Goal: Task Accomplishment & Management: Use online tool/utility

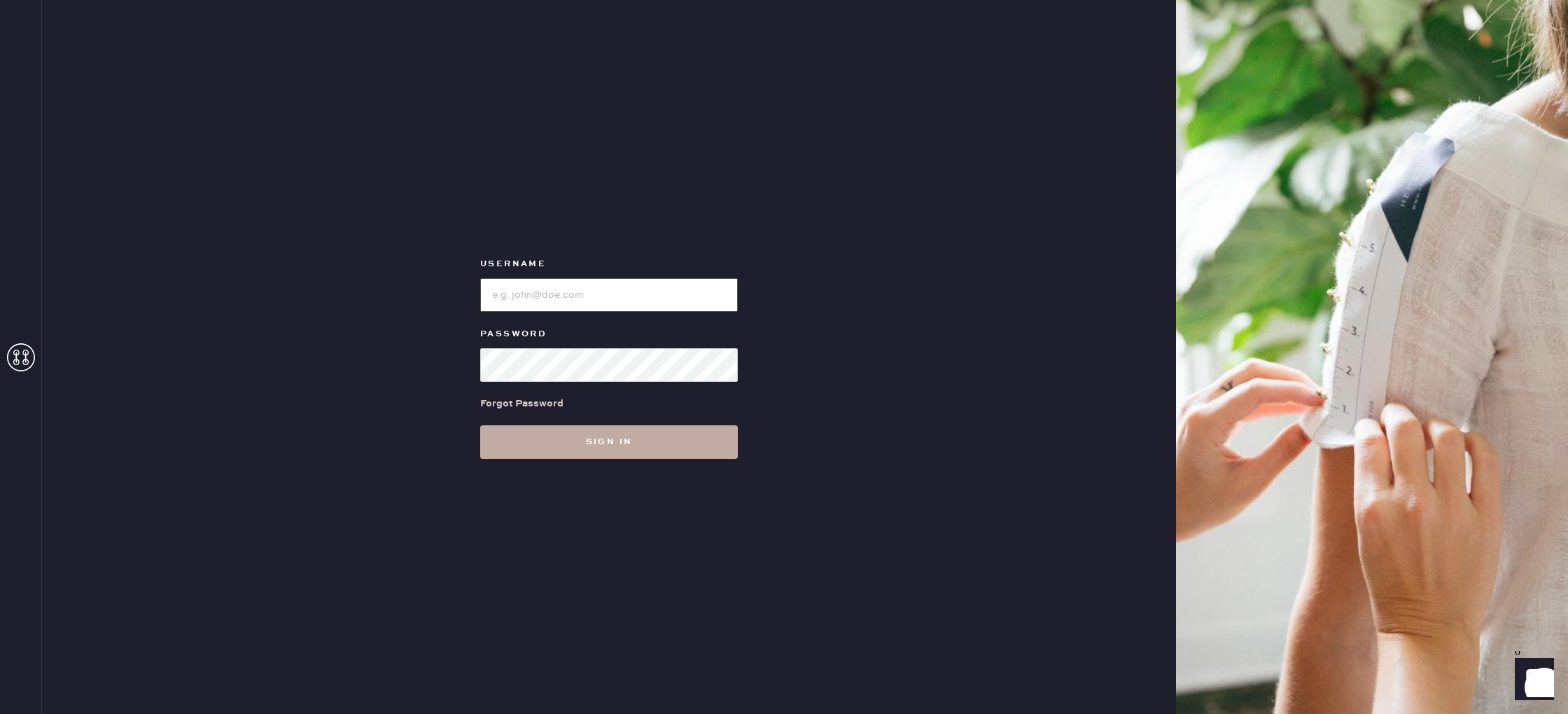
type input "reformationstudiocity"
click at [540, 449] on button "Sign in" at bounding box center [609, 442] width 258 height 34
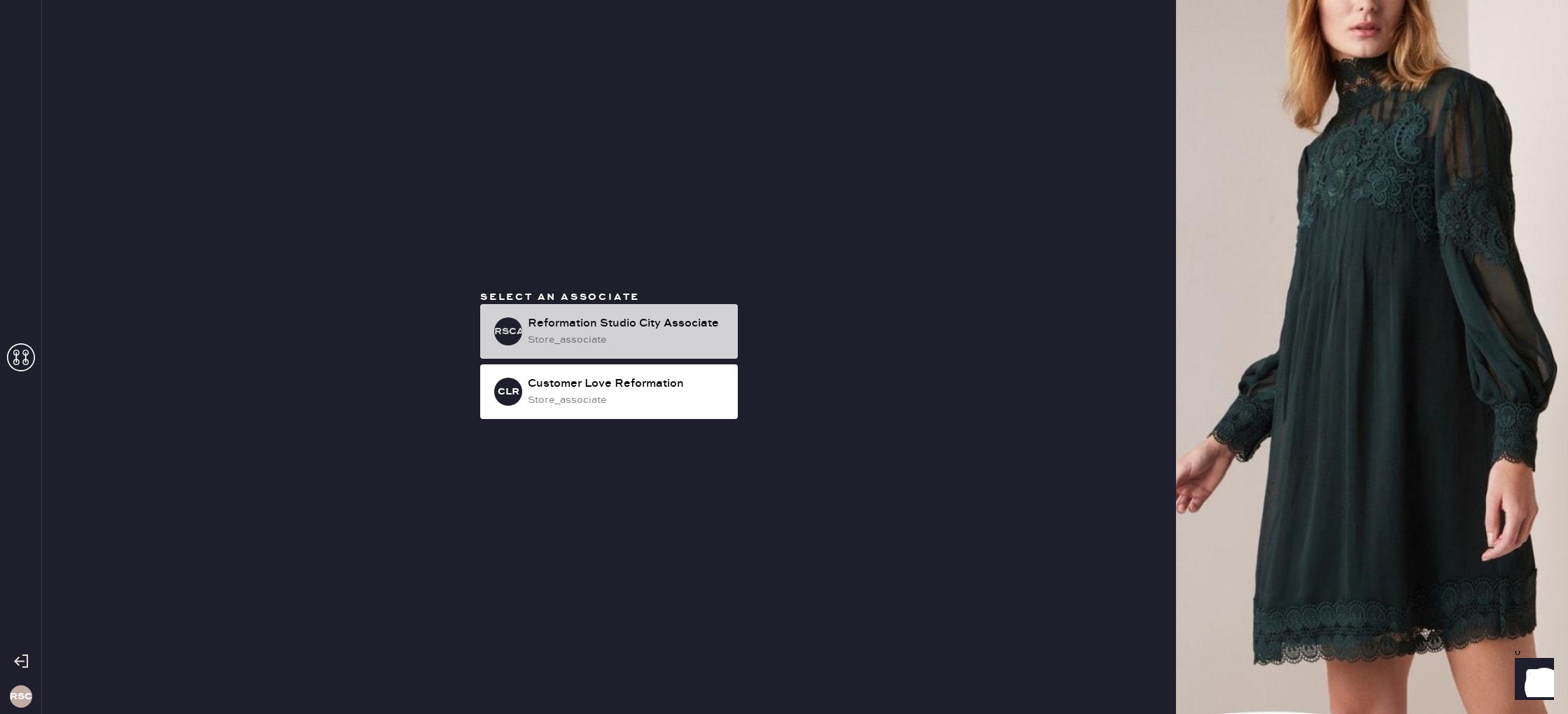
click at [598, 350] on div "RSCA Reformation Studio City Associate store_associate" at bounding box center [609, 331] width 258 height 55
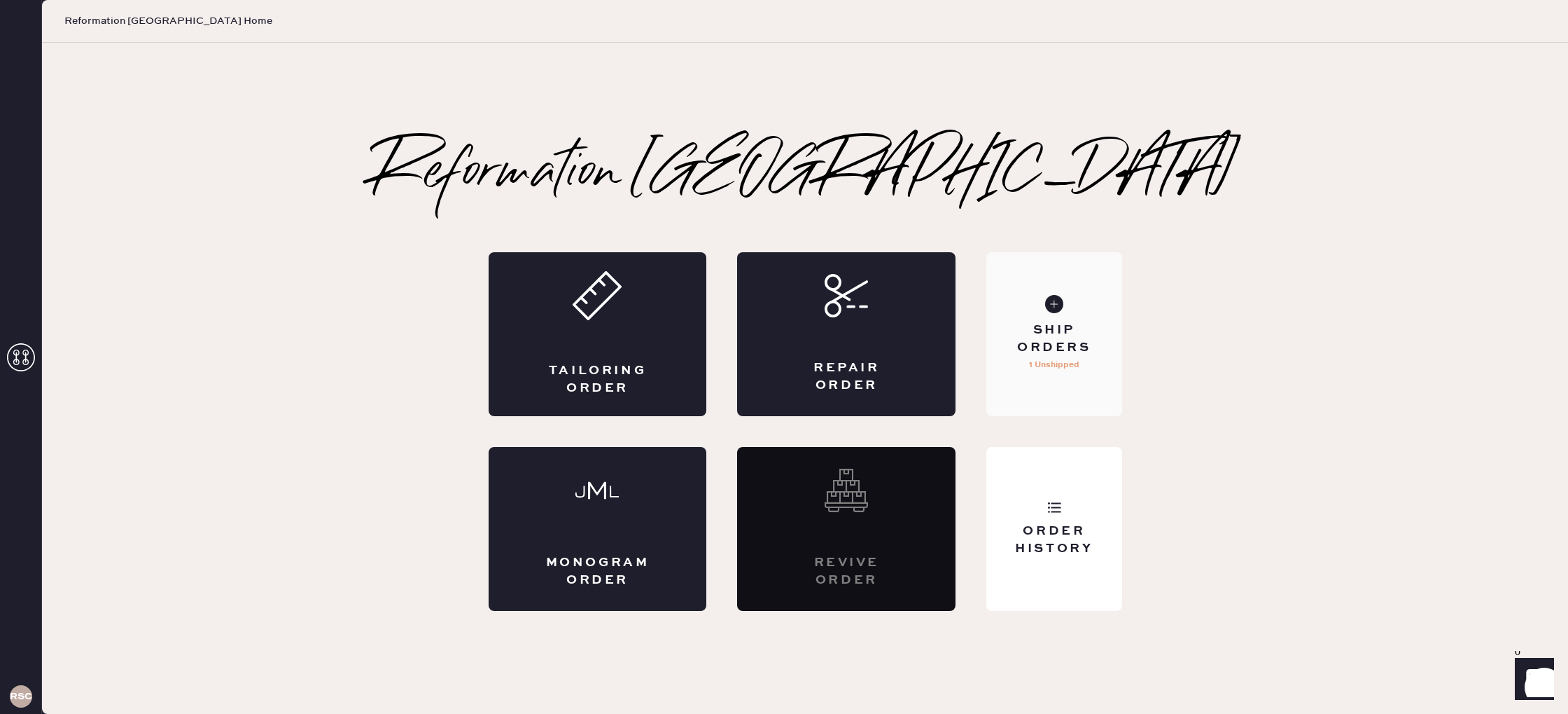
click at [1095, 323] on div "Ship Orders" at bounding box center [1054, 339] width 113 height 35
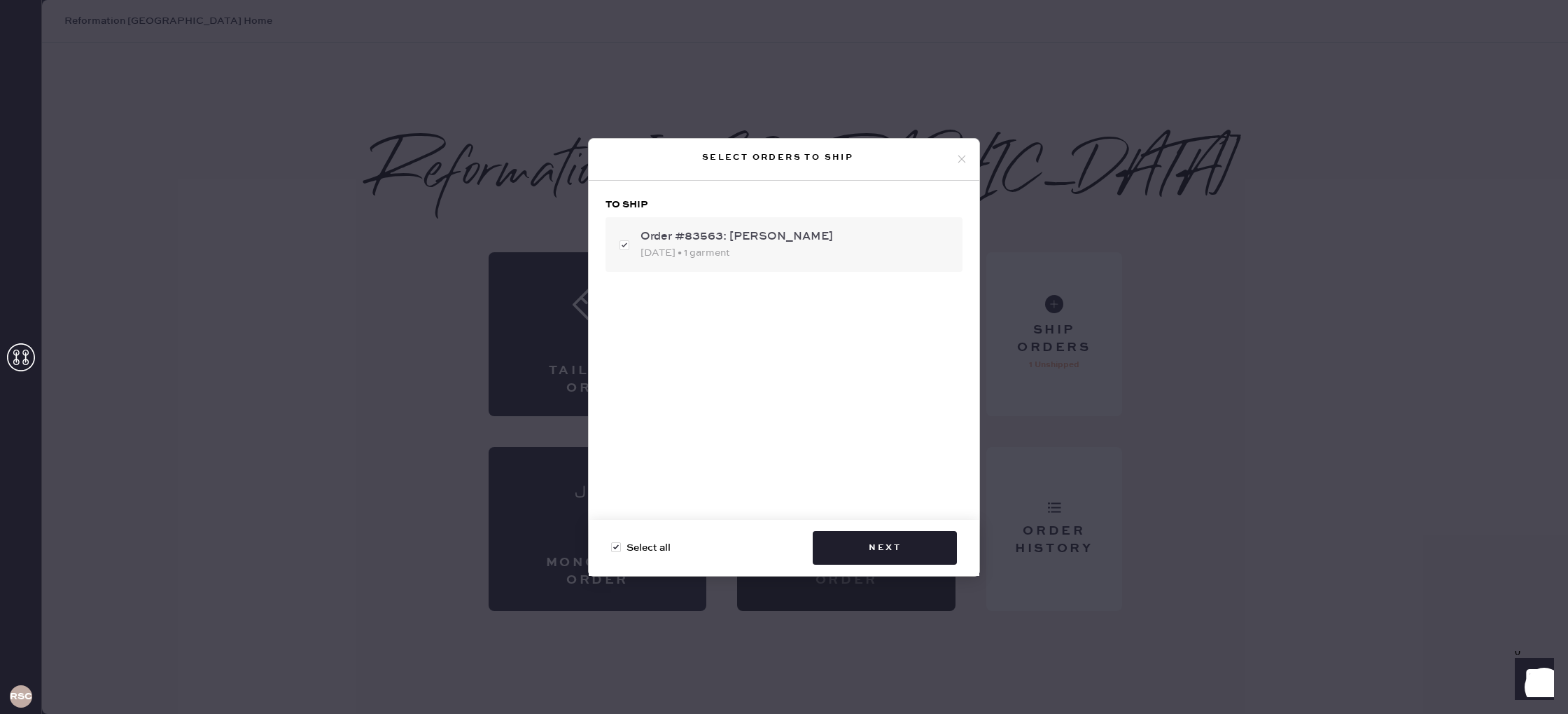
click at [821, 265] on div "Order #83563: [PERSON_NAME] [DATE] • 1 garment" at bounding box center [784, 244] width 357 height 55
checkbox input "false"
click at [821, 265] on div "Order #83563: [PERSON_NAME] [DATE] • 1 garment" at bounding box center [784, 244] width 357 height 55
checkbox input "true"
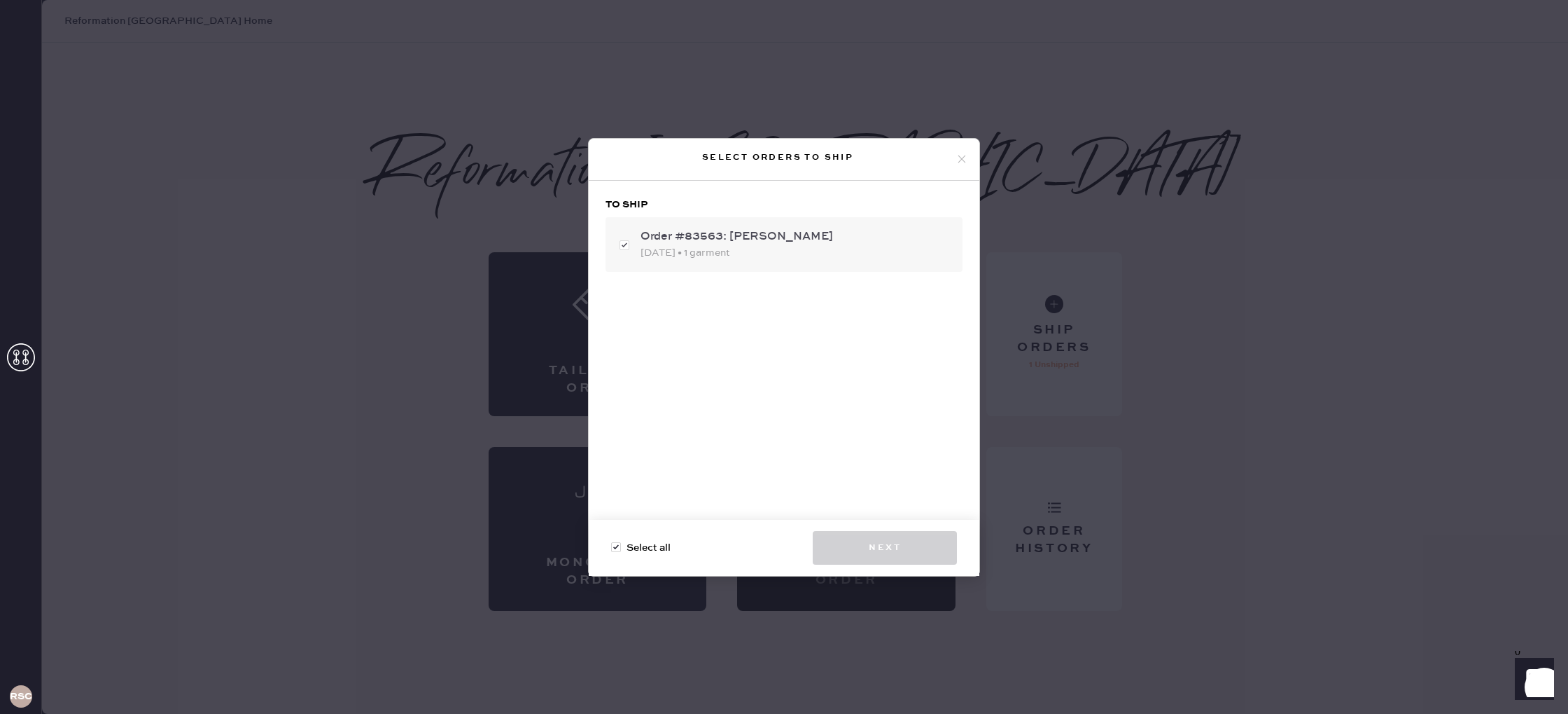
checkbox input "true"
click at [951, 560] on button "Next" at bounding box center [885, 547] width 144 height 34
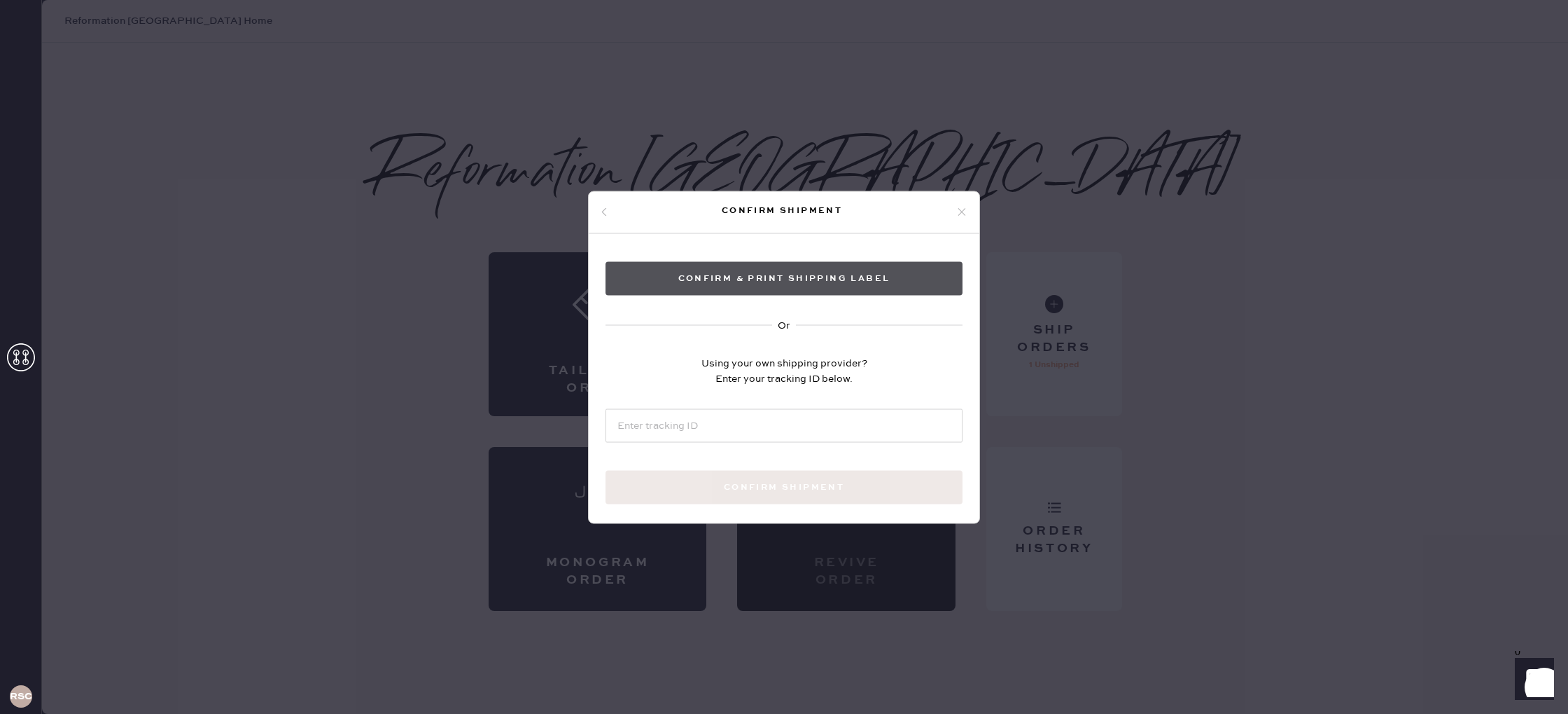
click at [819, 280] on button "Confirm & Print shipping label" at bounding box center [784, 278] width 357 height 34
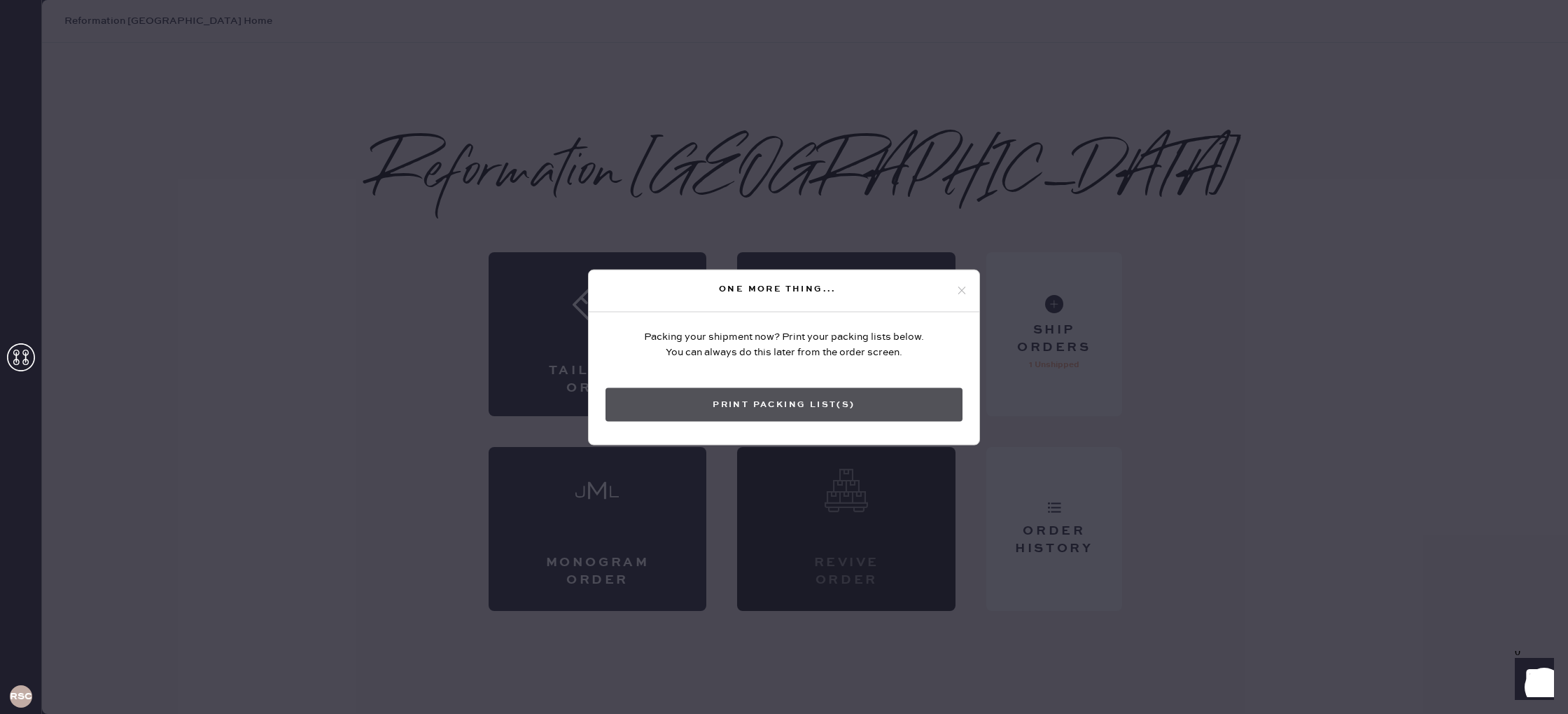
click at [938, 404] on button "Print Packing List(s)" at bounding box center [784, 403] width 357 height 34
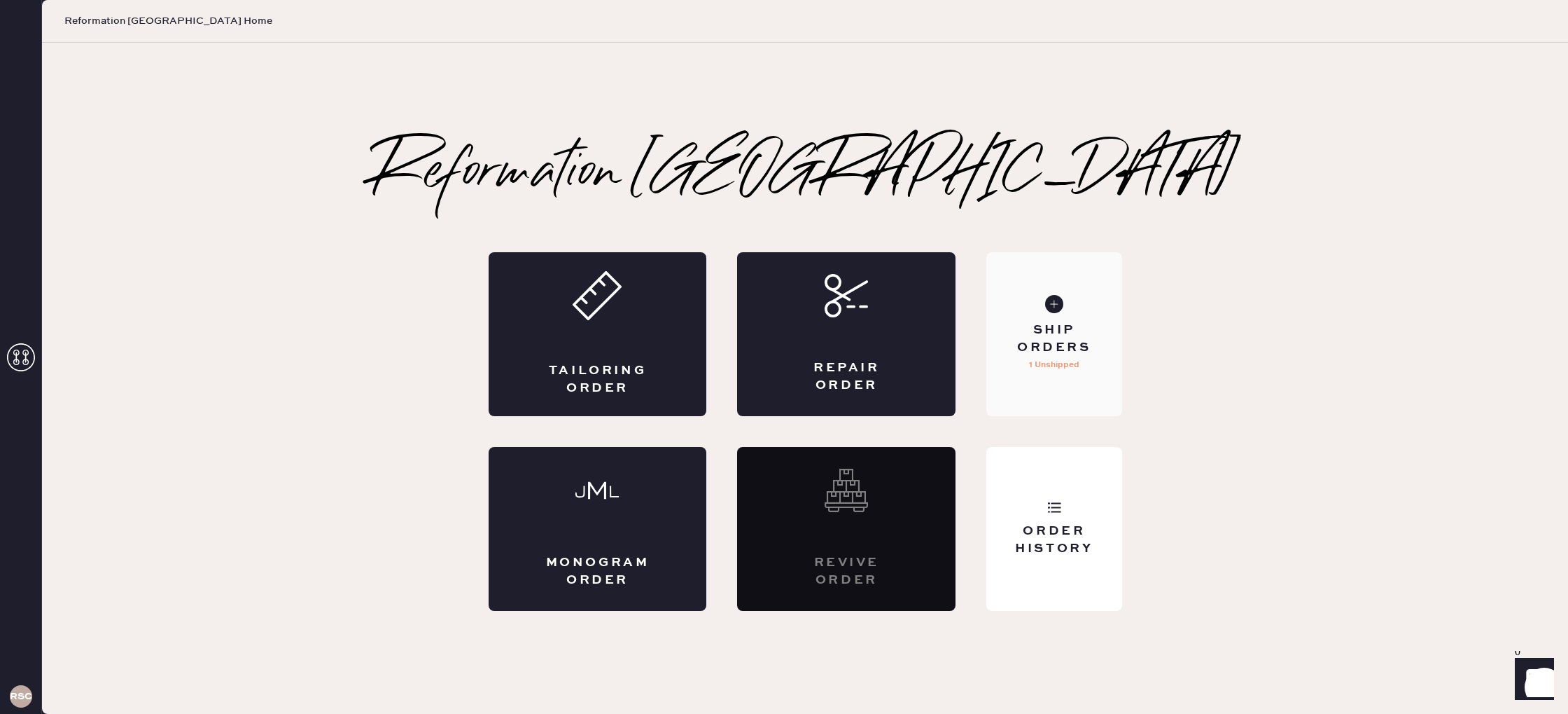
click at [1008, 366] on div "Ship Orders 1 Unshipped" at bounding box center [1054, 334] width 135 height 164
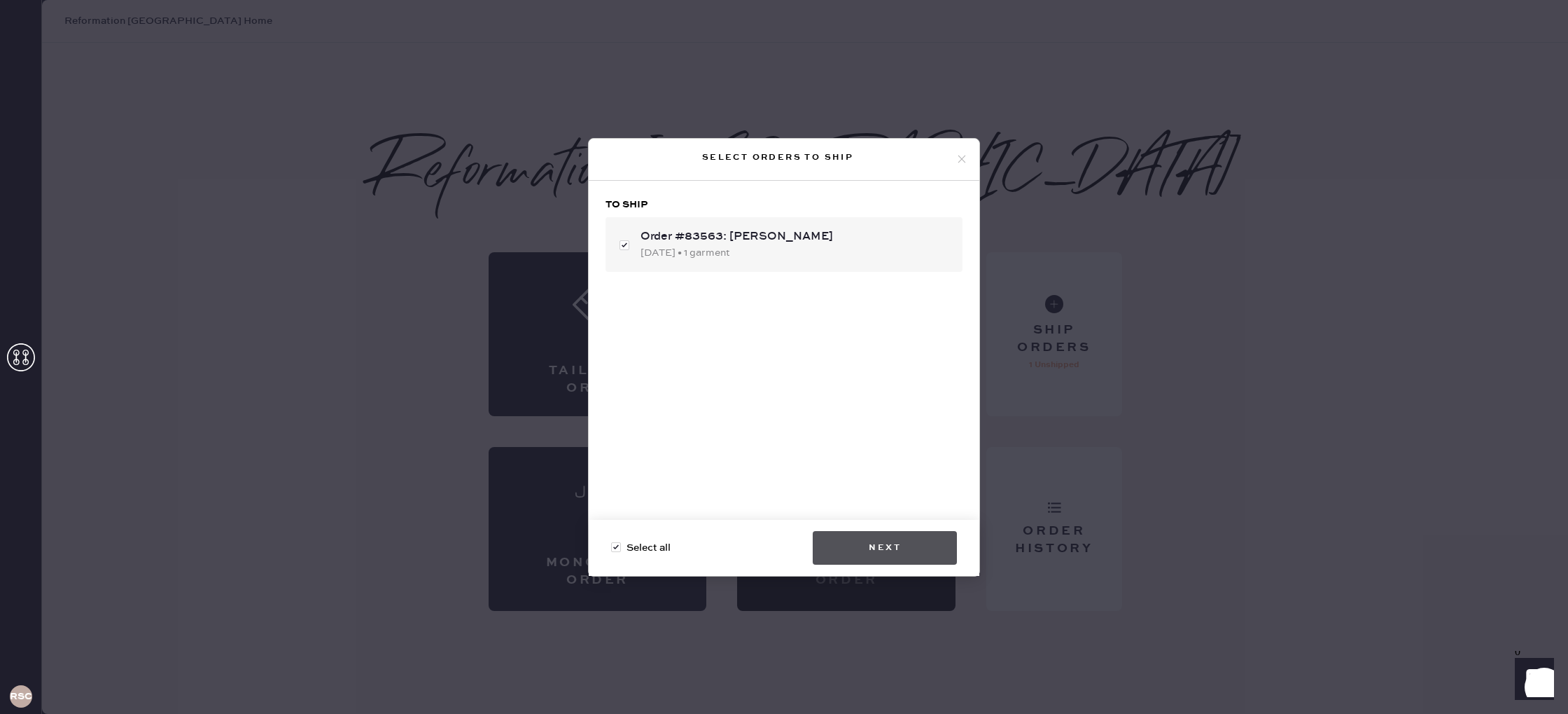
click at [926, 557] on button "Next" at bounding box center [885, 547] width 144 height 34
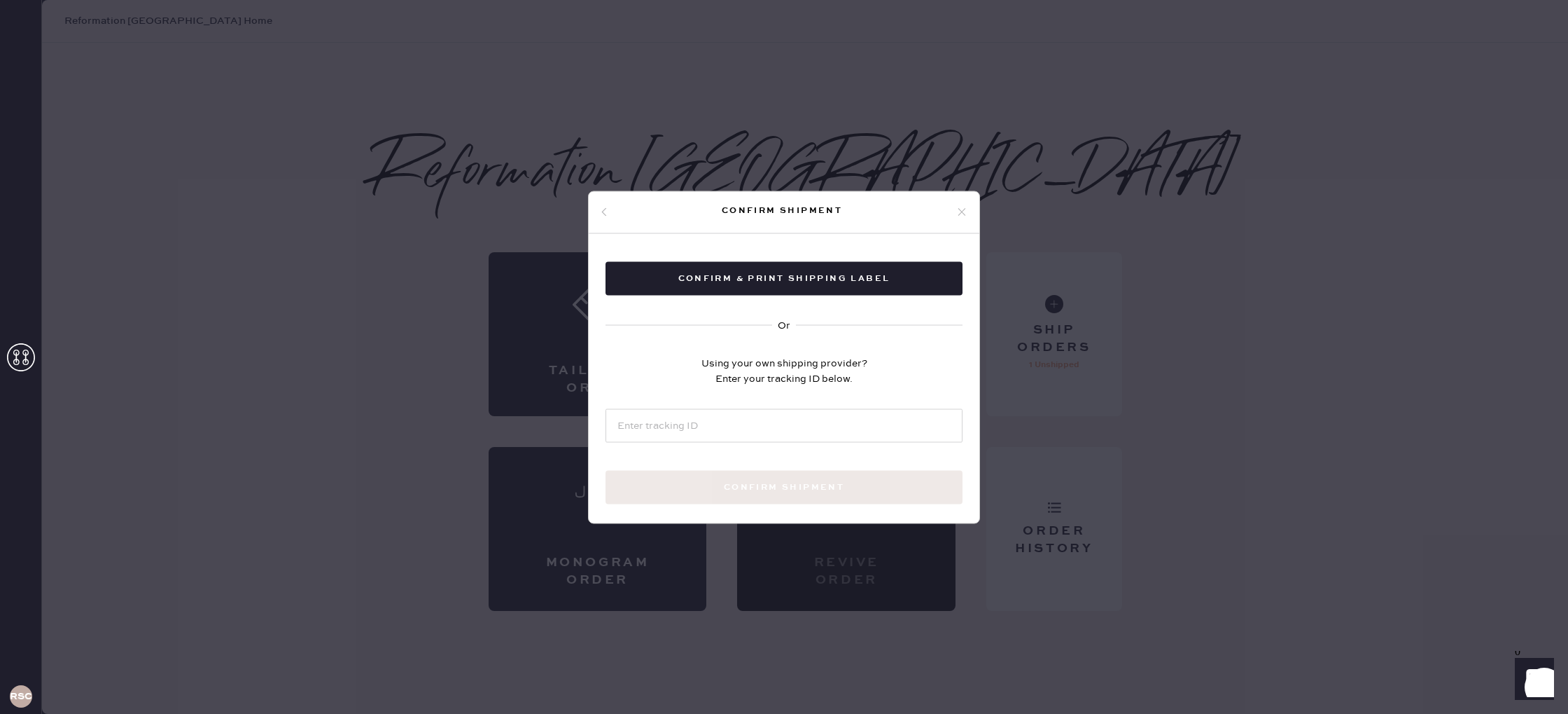
click at [964, 206] on icon at bounding box center [962, 212] width 13 height 13
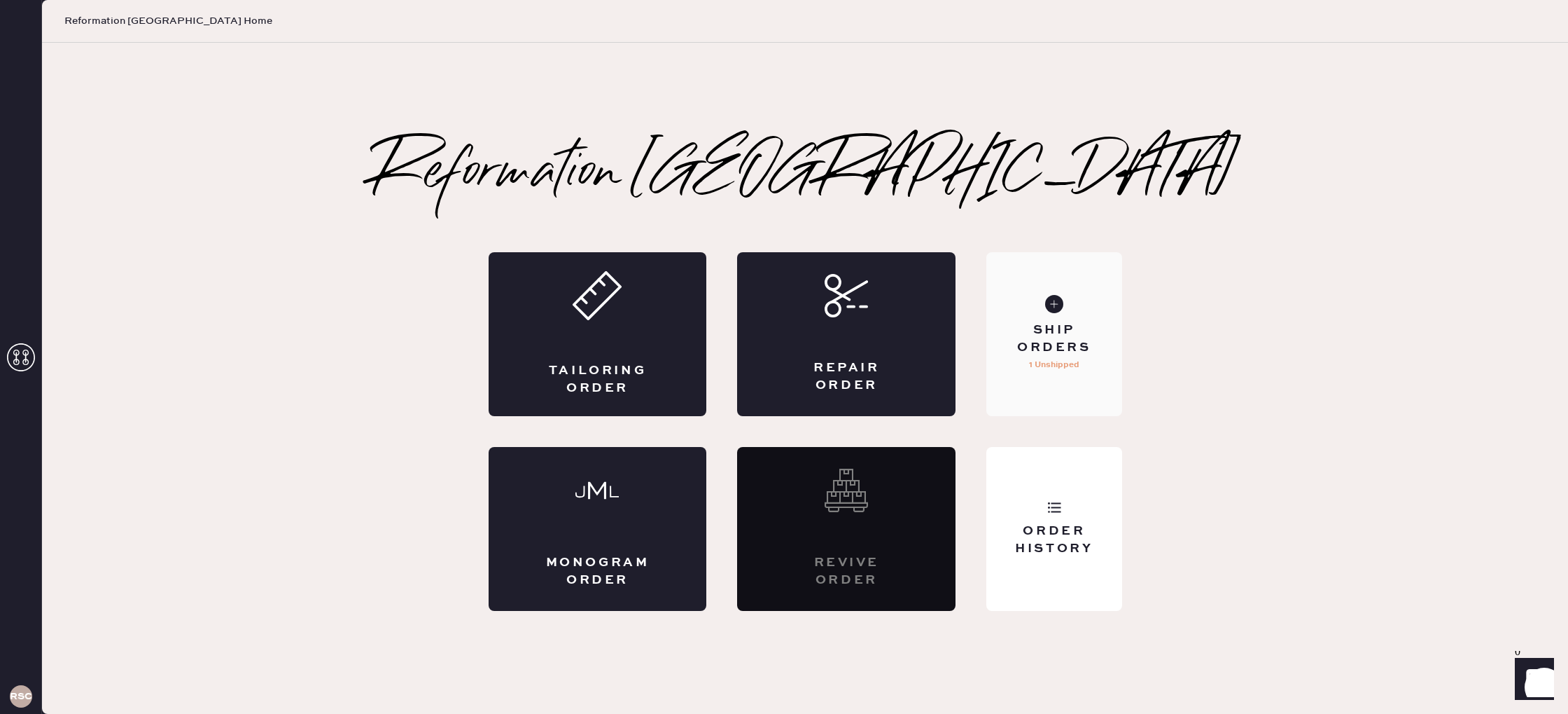
click at [1081, 357] on div "Ship Orders 1 Unshipped" at bounding box center [1054, 334] width 135 height 164
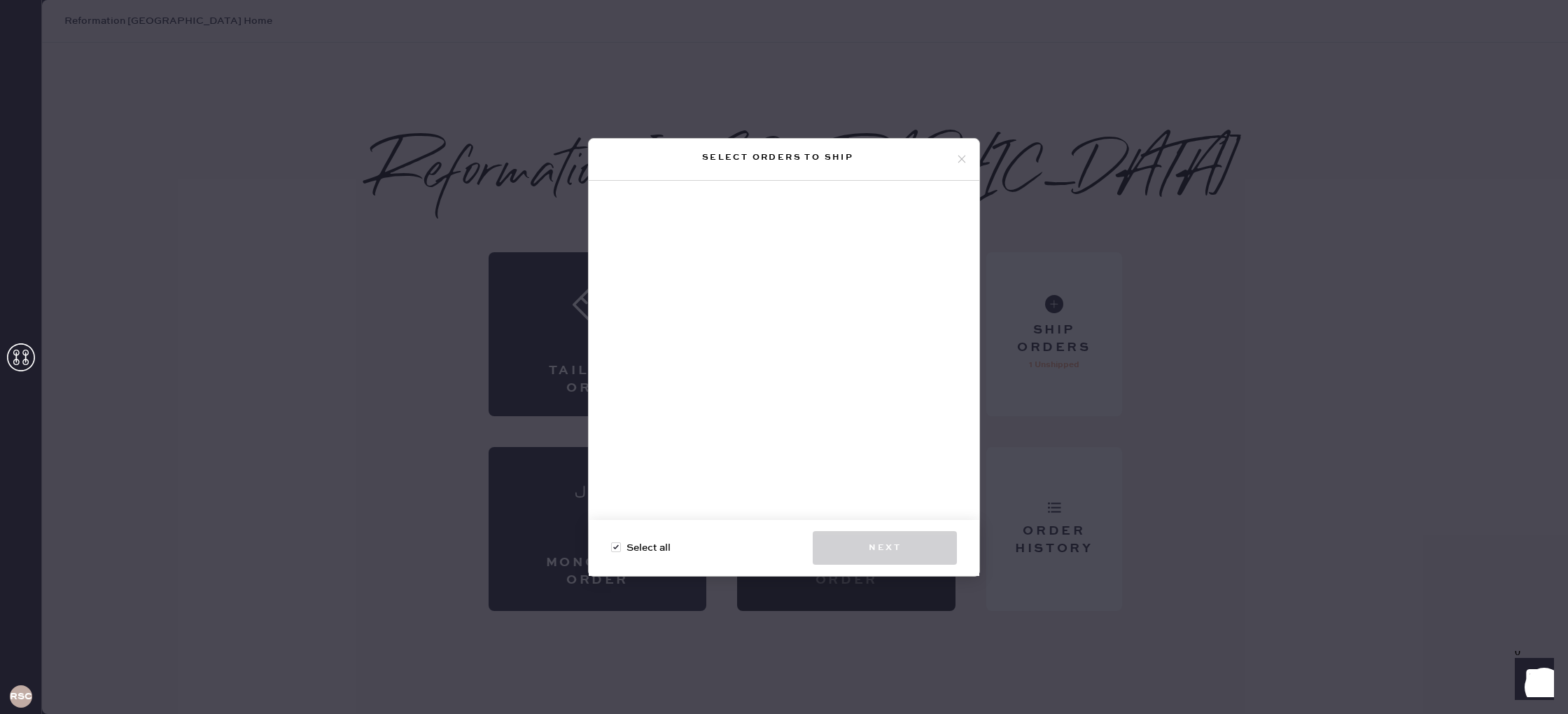
click at [956, 157] on icon at bounding box center [962, 159] width 13 height 13
